Goal: Find specific page/section: Find specific page/section

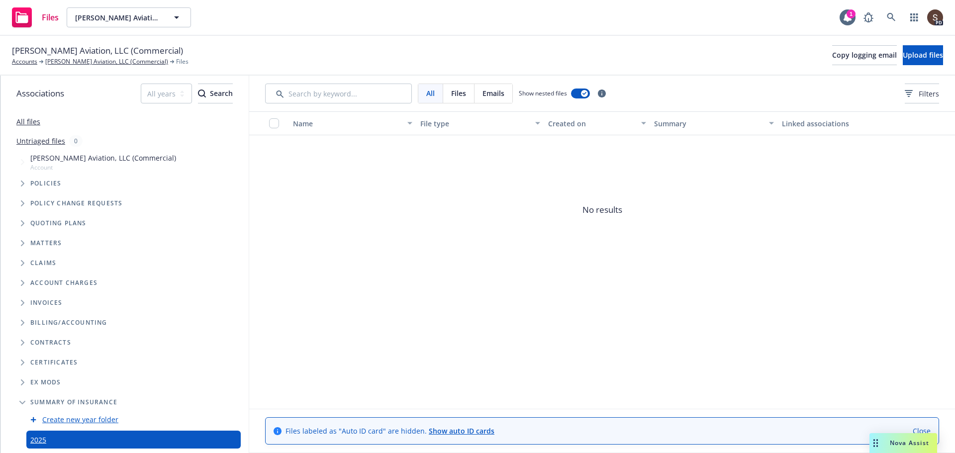
click at [21, 121] on link "All files" at bounding box center [28, 121] width 24 height 9
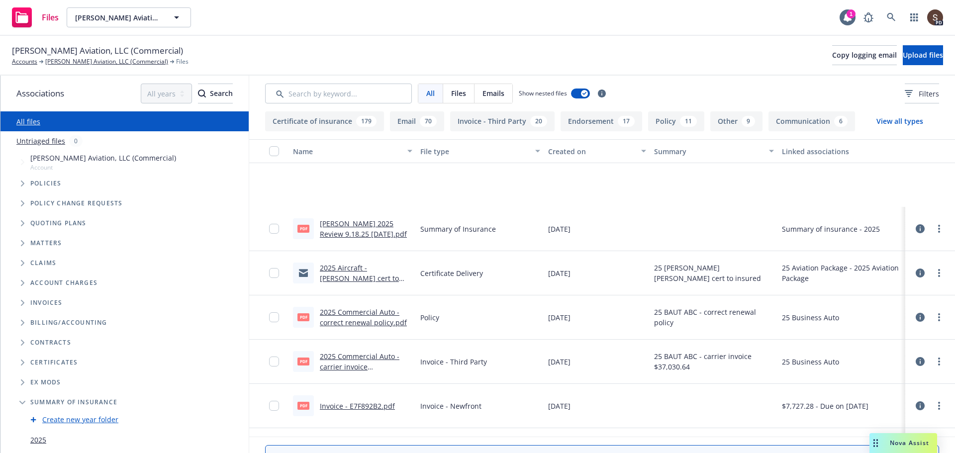
scroll to position [149, 0]
